Goal: Transaction & Acquisition: Register for event/course

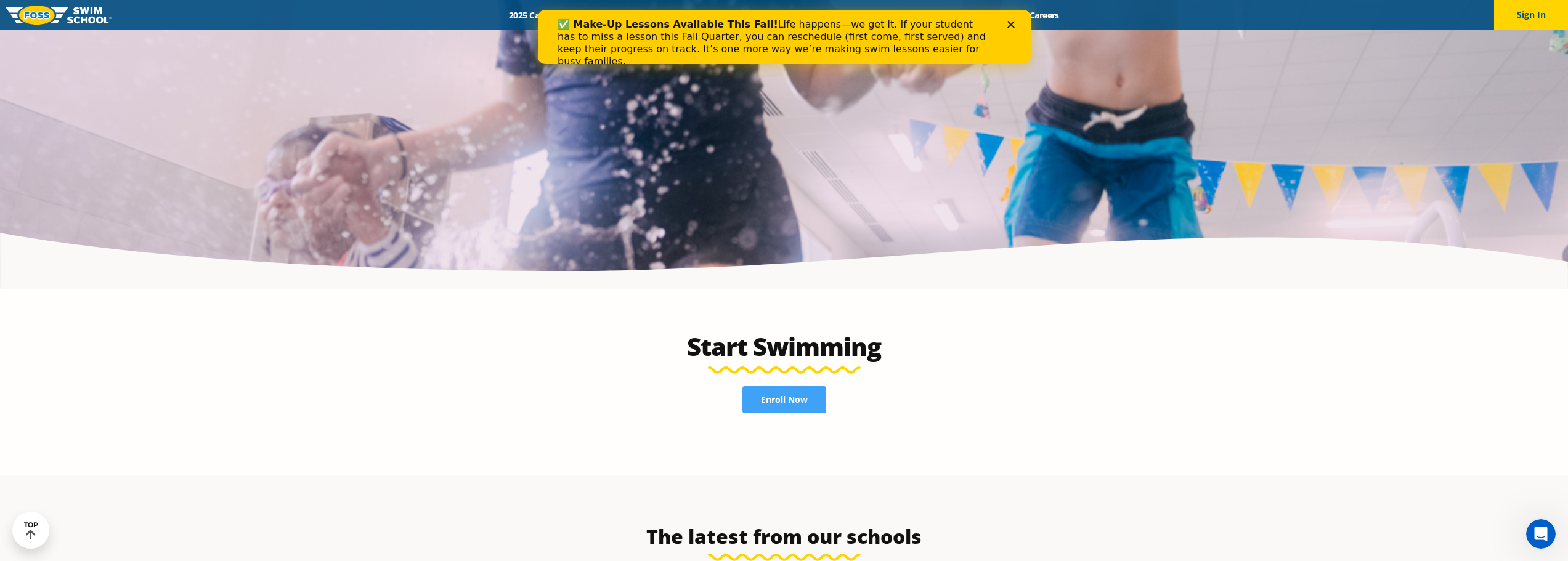
scroll to position [2587, 0]
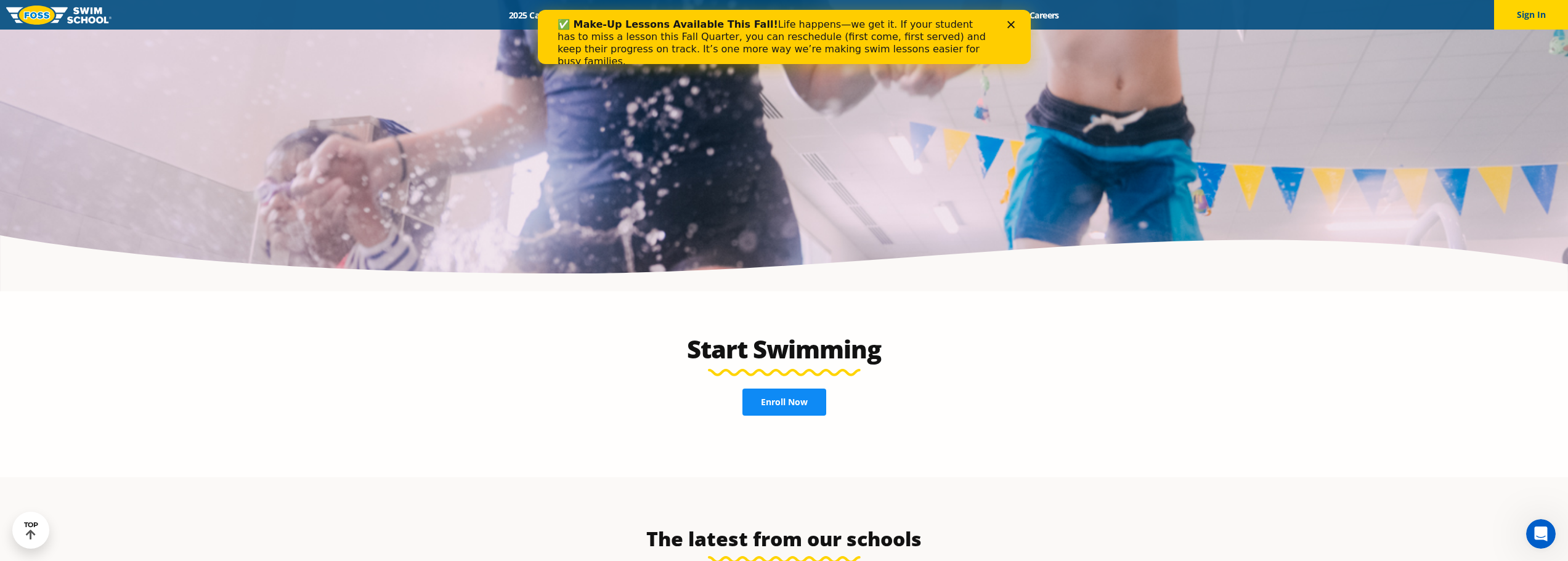
click at [797, 388] on link "Enroll Now" at bounding box center [784, 402] width 84 height 27
click at [1017, 21] on div "Close" at bounding box center [1012, 24] width 12 height 7
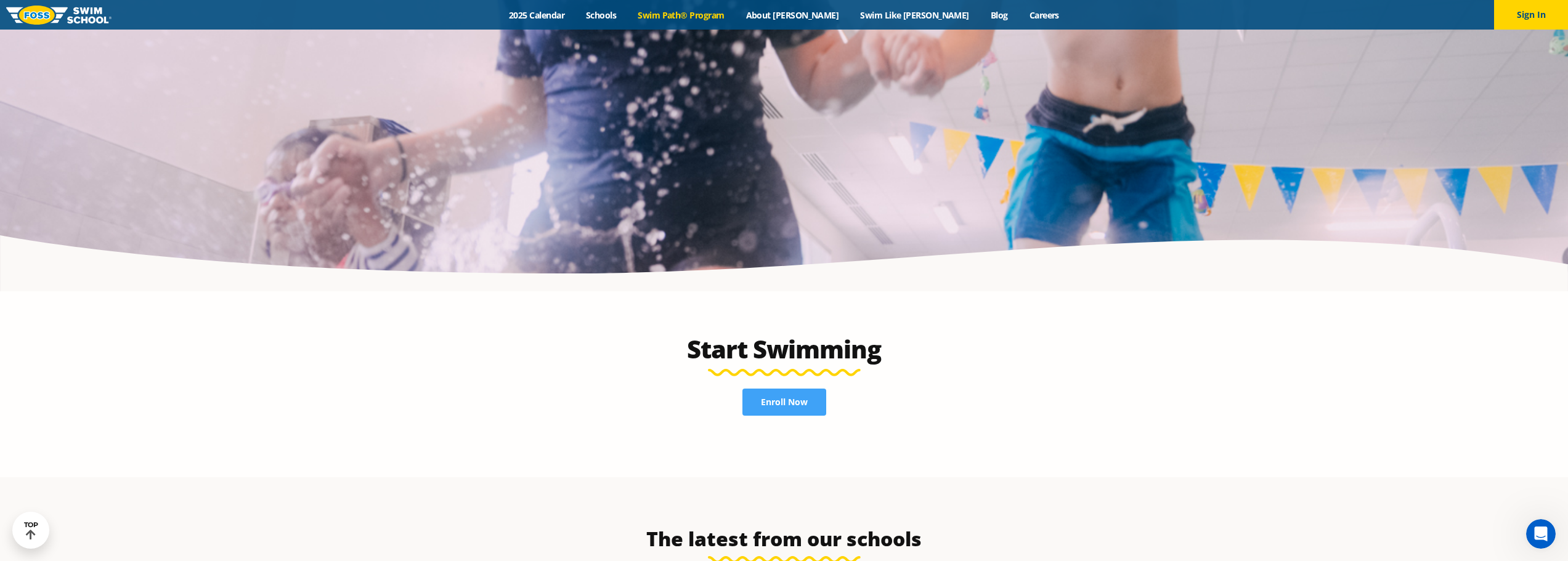
click at [732, 16] on link "Swim Path® Program" at bounding box center [681, 15] width 108 height 11
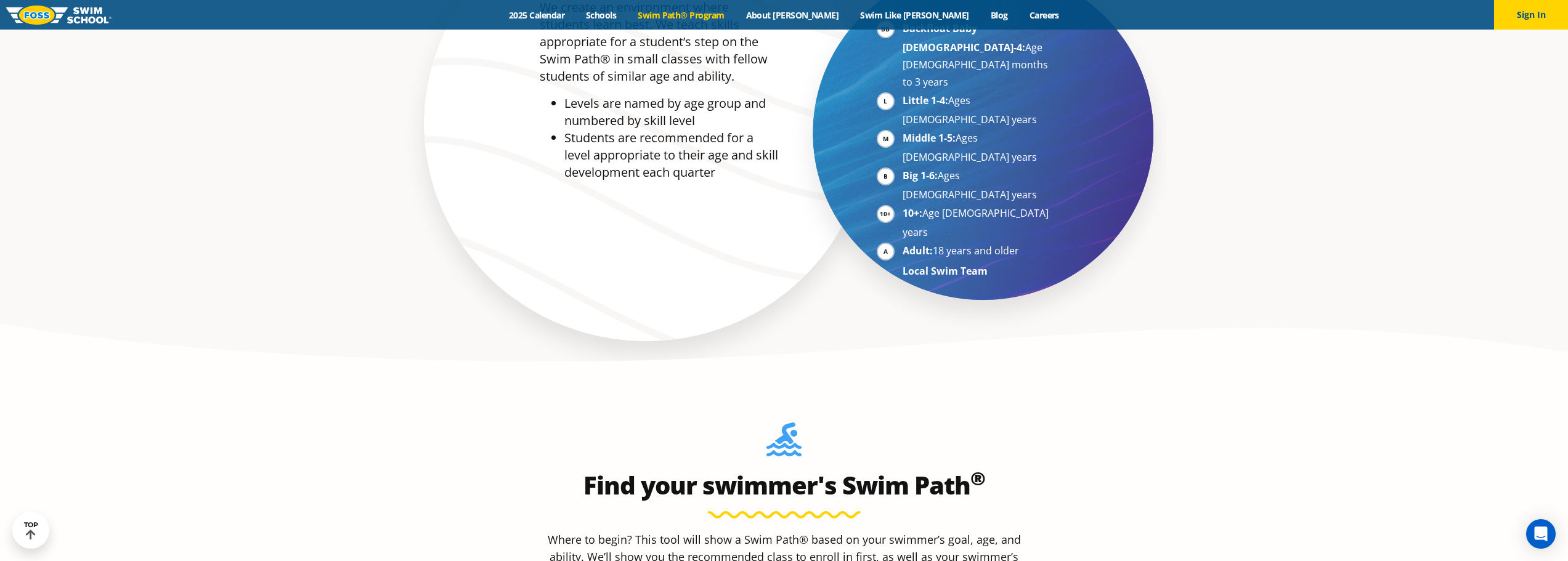
scroll to position [1047, 0]
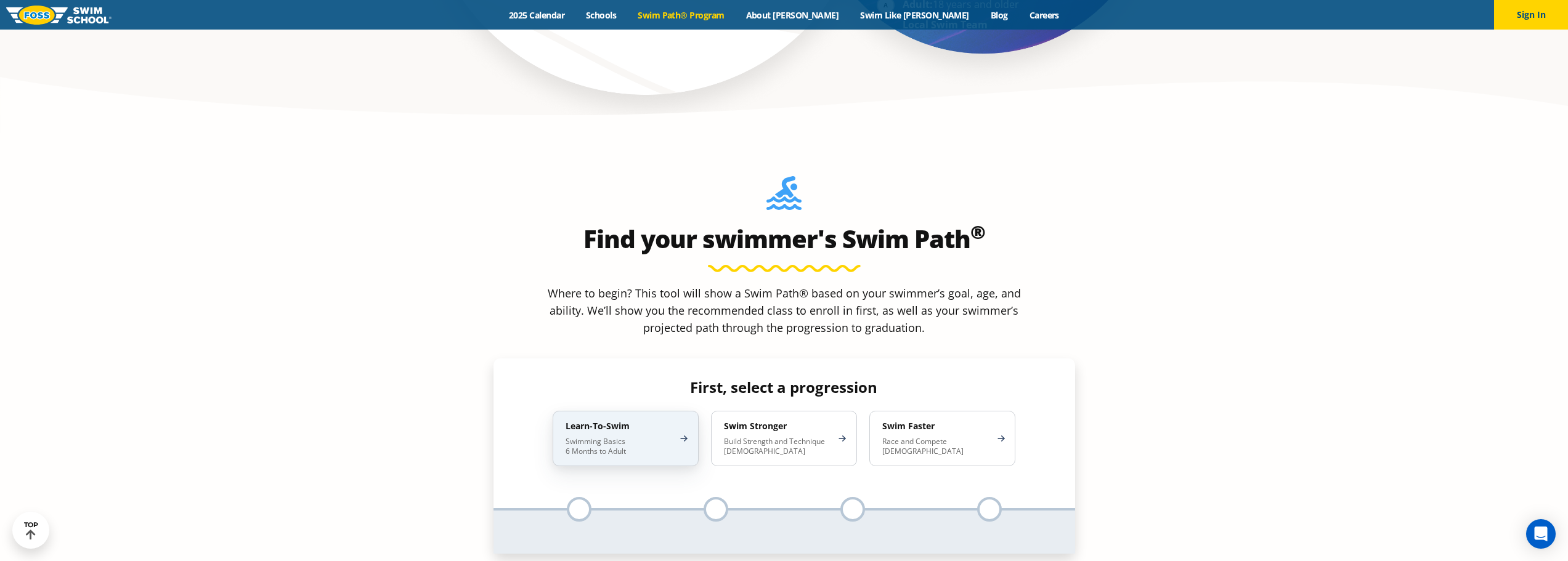
click at [683, 411] on div "Learn-To-Swim Swimming Basics 6 Months to Adult" at bounding box center [626, 439] width 146 height 55
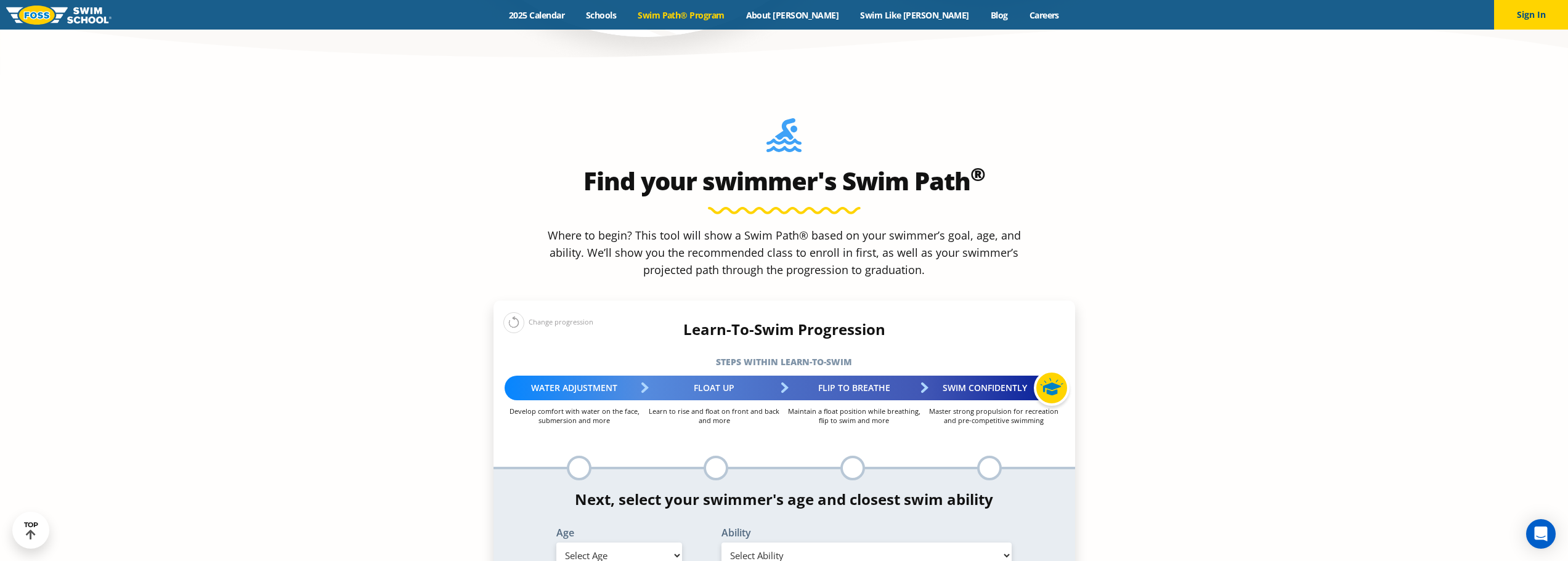
scroll to position [1232, 0]
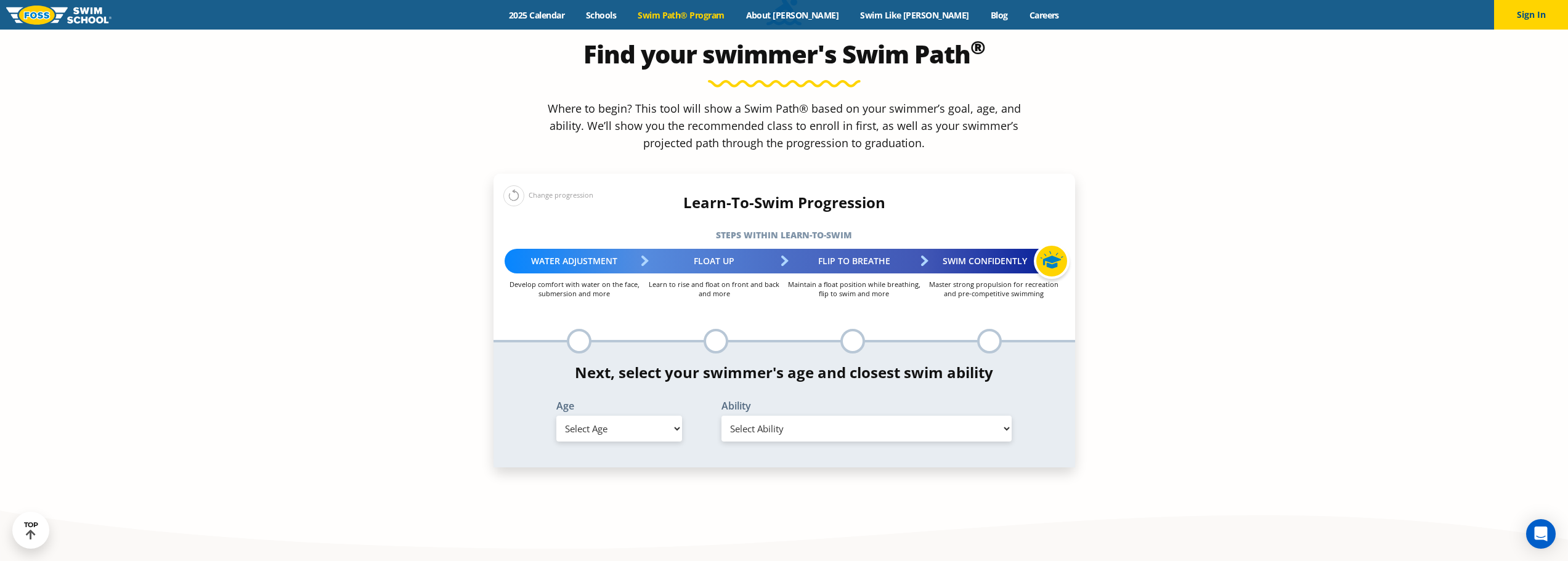
click at [644, 415] on select "Select Age 6 months - 1 year 1 year 2 years 3 years 4 years 5 years 6 years 7 y…" at bounding box center [619, 428] width 126 height 26
select select "3-years"
click at [556, 415] on select "Select Age 6 months - 1 year 1 year 2 years 3 years 4 years 5 years 6 years 7 y…" at bounding box center [619, 428] width 126 height 26
click at [799, 415] on select "Select Ability First in-water experience When in the water, reliant on a life j…" at bounding box center [867, 428] width 291 height 26
select select "3-years-when-in-the-water-reliant-on-a-life-jacket-or-floatation-device"
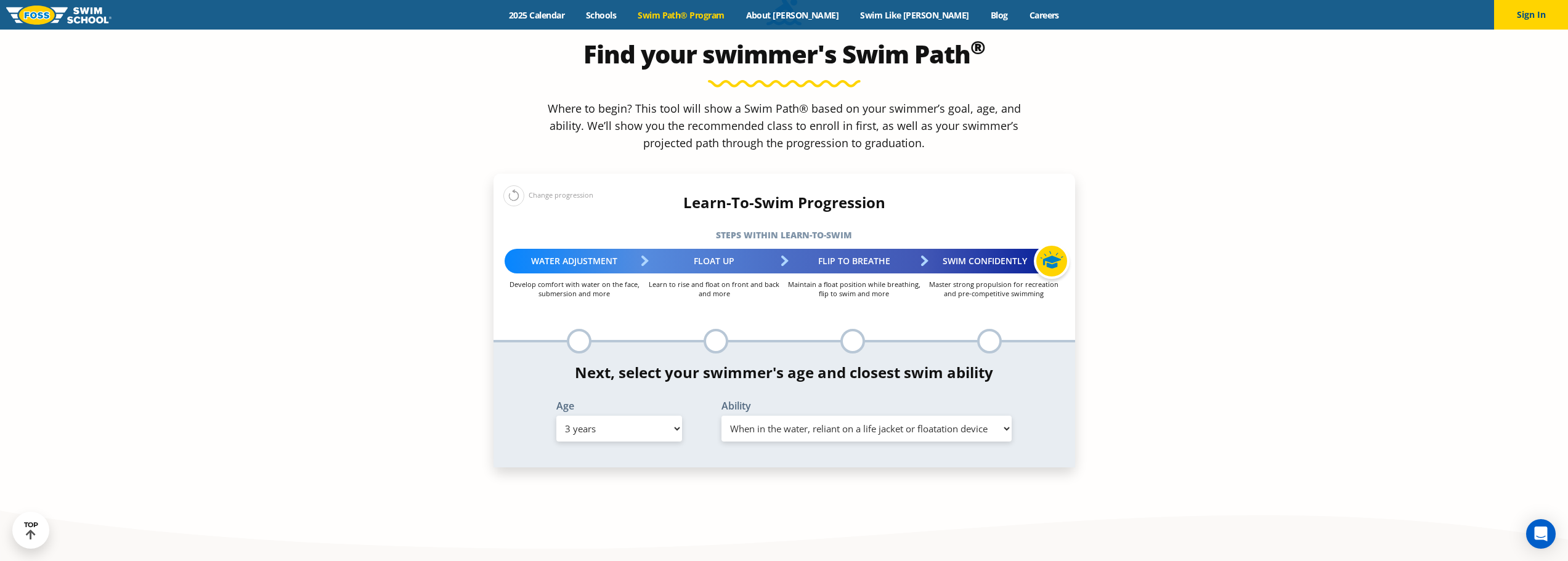
click at [722, 415] on select "Select Ability First in-water experience When in the water, reliant on a life j…" at bounding box center [867, 428] width 291 height 26
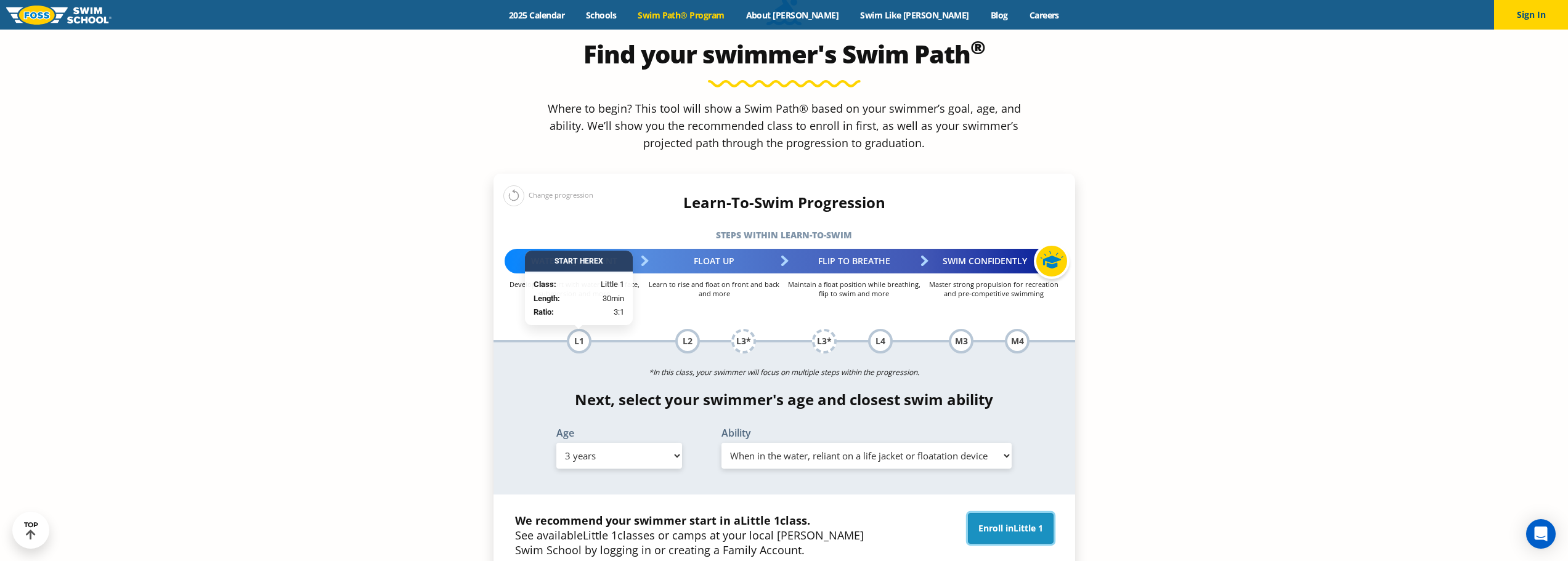
click at [992, 513] on link "Enroll in Little 1" at bounding box center [1011, 528] width 86 height 31
